Goal: Complete application form

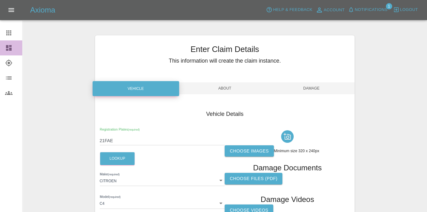
click at [8, 50] on icon at bounding box center [9, 48] width 8 height 8
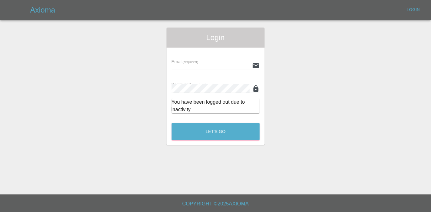
click at [6, 31] on main "Login Email (required) Password (required) You have been logged out due to inac…" at bounding box center [215, 97] width 431 height 195
click at [192, 64] on input "text" at bounding box center [211, 65] width 78 height 9
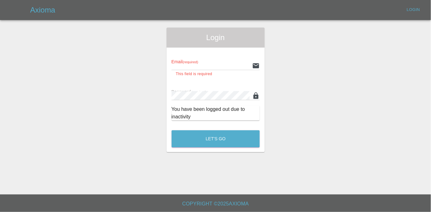
type input "[EMAIL_ADDRESS][DOMAIN_NAME]"
click at [172, 130] on button "Let's Go" at bounding box center [216, 138] width 88 height 17
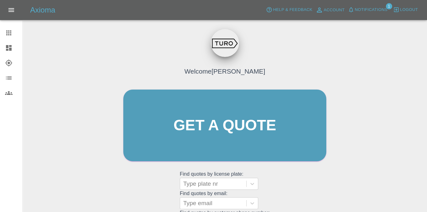
click at [243, 88] on div "Get a quote" at bounding box center [225, 125] width 204 height 75
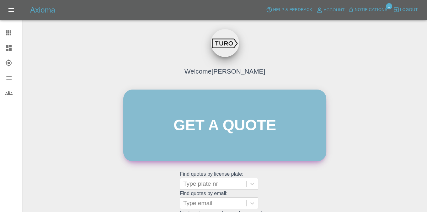
click at [243, 112] on link "Get a quote" at bounding box center [224, 126] width 203 height 72
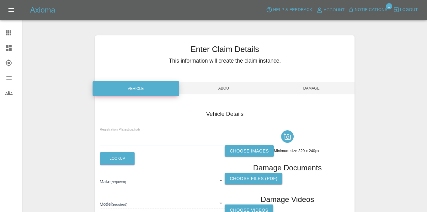
click at [134, 137] on input "text" at bounding box center [162, 140] width 125 height 9
paste input "Cv19dcu"
type input "Cv19dcu"
click at [116, 160] on button "Lookup" at bounding box center [117, 158] width 34 height 13
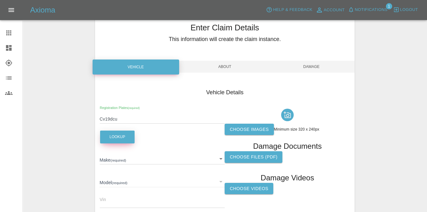
scroll to position [54, 0]
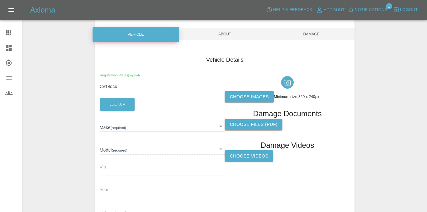
click at [250, 157] on label "Choose Videos" at bounding box center [249, 157] width 49 height 12
click at [0, 0] on input "Choose Videos" at bounding box center [0, 0] width 0 height 0
type input "HYUNDAI"
type input "IONIQ"
type input "[VEHICLE_IDENTIFICATION_NUMBER]"
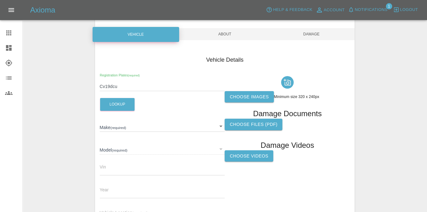
type input "2019"
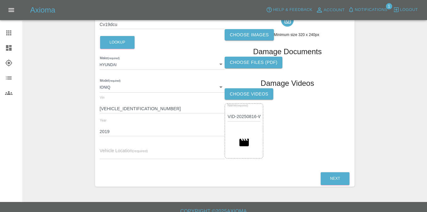
scroll to position [124, 0]
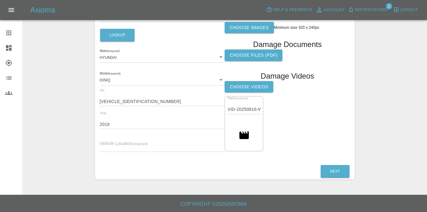
click at [145, 141] on label "Vehicle Location (required)" at bounding box center [124, 144] width 48 height 6
click at [144, 146] on input "text" at bounding box center [162, 147] width 125 height 9
type input "e14"
click at [326, 171] on button "Next" at bounding box center [334, 171] width 29 height 13
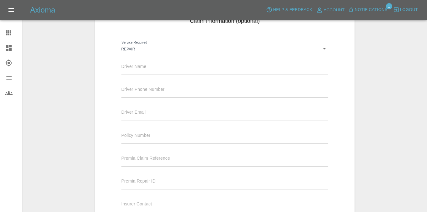
scroll to position [17, 0]
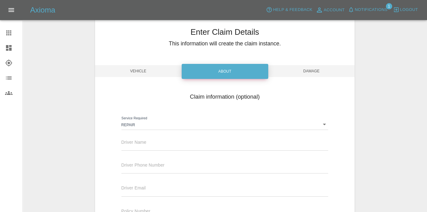
click at [161, 124] on body "Axioma Help & Feedback Account Notifications 1 Logout Claims Dashboard Explorer…" at bounding box center [213, 166] width 427 height 366
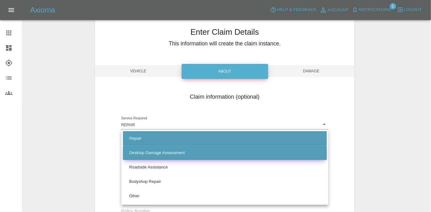
click at [162, 155] on li "Desktop Damage Assessment" at bounding box center [225, 153] width 204 height 14
type input "assessment"
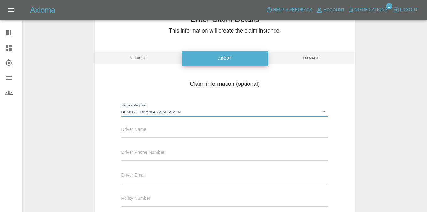
scroll to position [85, 0]
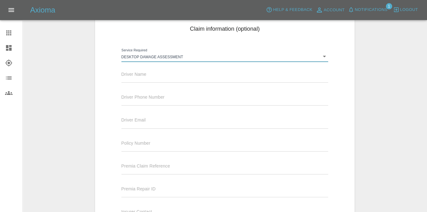
click at [160, 140] on div "Policy Number" at bounding box center [224, 143] width 207 height 18
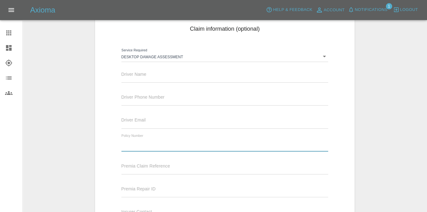
click at [159, 143] on input "text" at bounding box center [224, 147] width 207 height 9
paste input "841402"
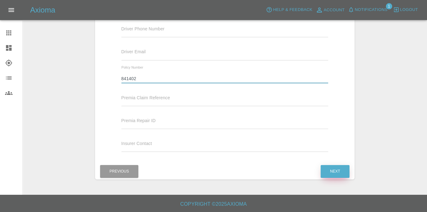
type input "841402"
click at [334, 171] on button "Next" at bounding box center [334, 171] width 29 height 13
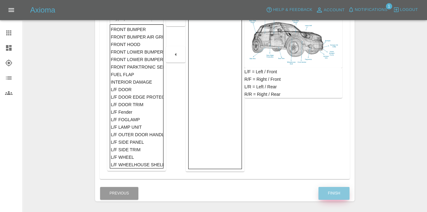
click at [337, 195] on button "Finish" at bounding box center [333, 193] width 31 height 13
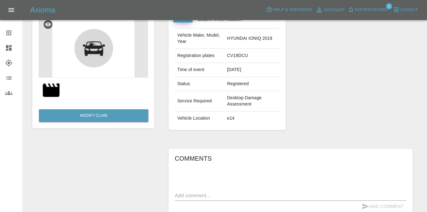
scroll to position [147, 0]
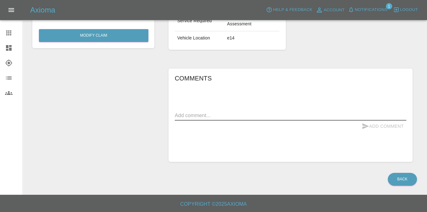
click at [218, 115] on textarea at bounding box center [290, 115] width 231 height 7
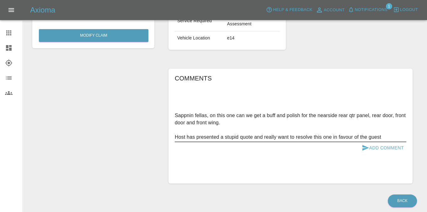
type textarea "Sappnin fellas, on this one can we get a buff and polish for the nearside rear …"
click at [383, 148] on button "Add Comment" at bounding box center [382, 148] width 47 height 12
